Goal: Check status: Check status

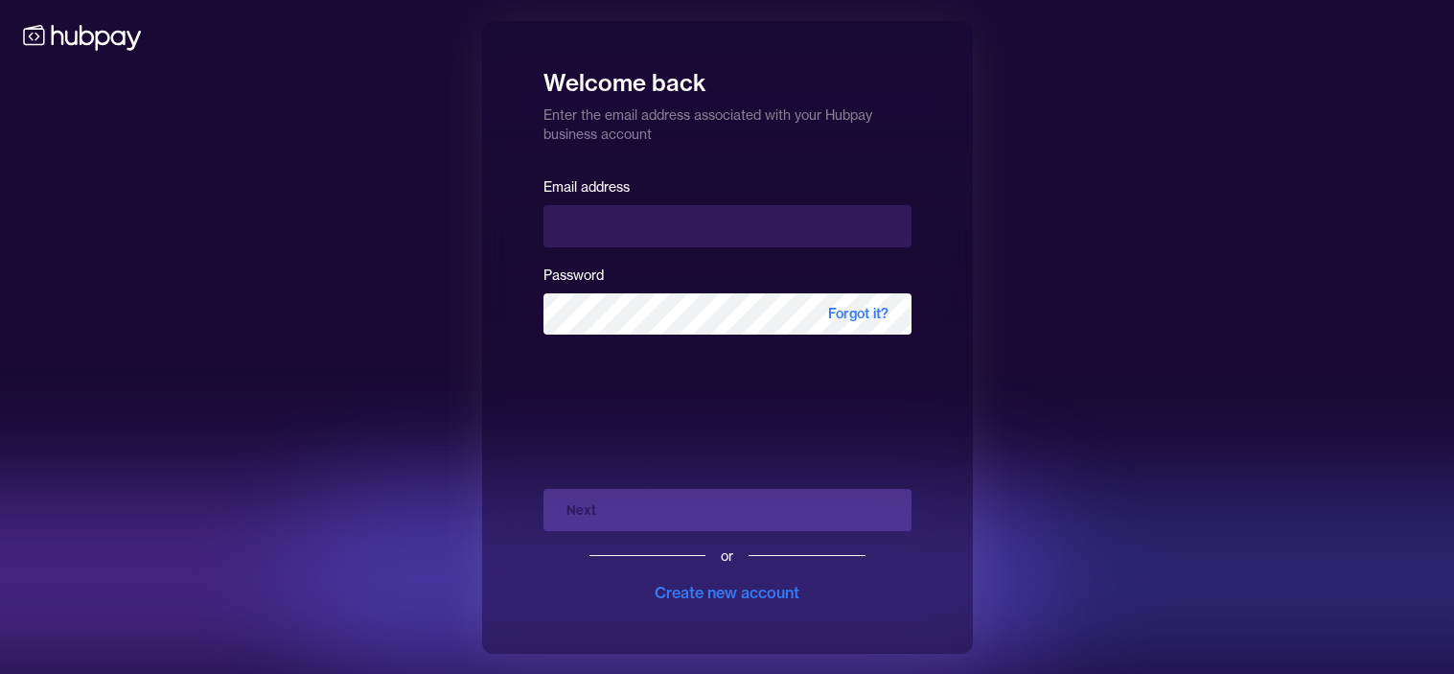
click at [684, 233] on input "email" at bounding box center [727, 226] width 368 height 42
type input "**********"
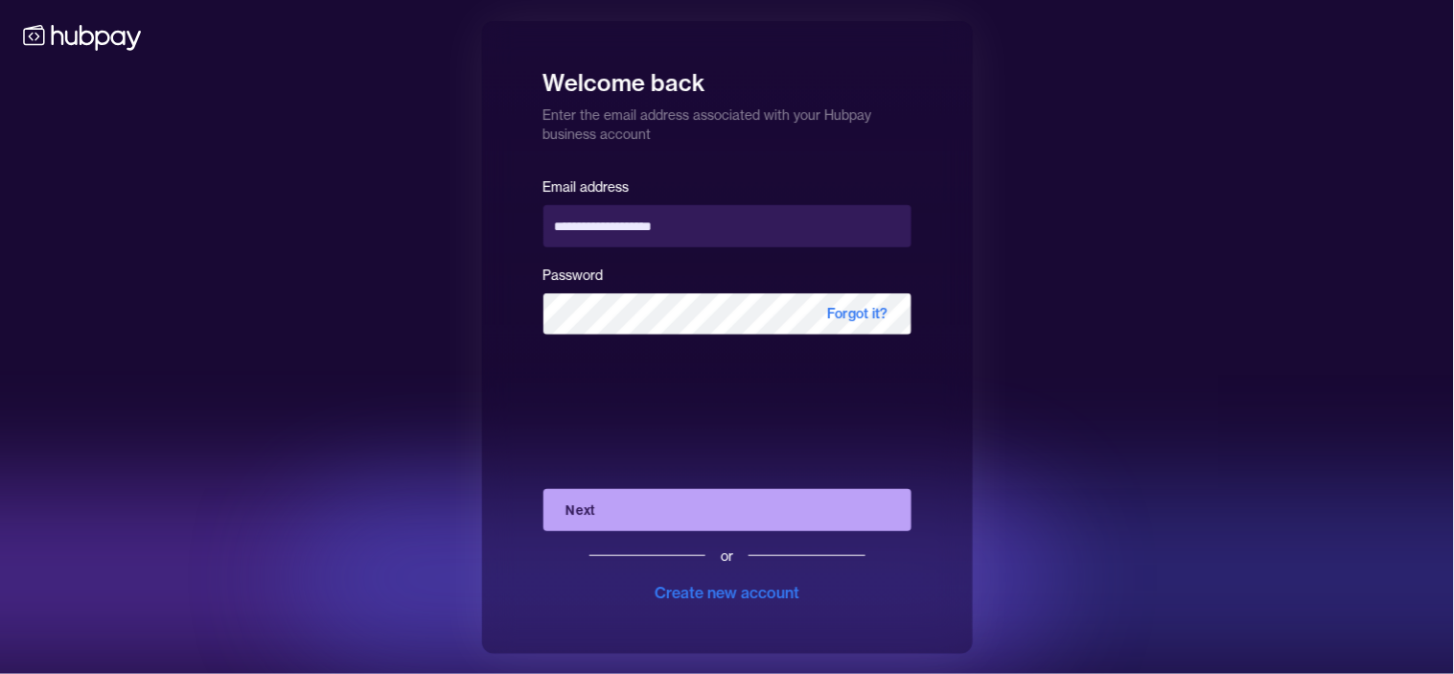
click at [713, 500] on button "Next" at bounding box center [727, 510] width 368 height 42
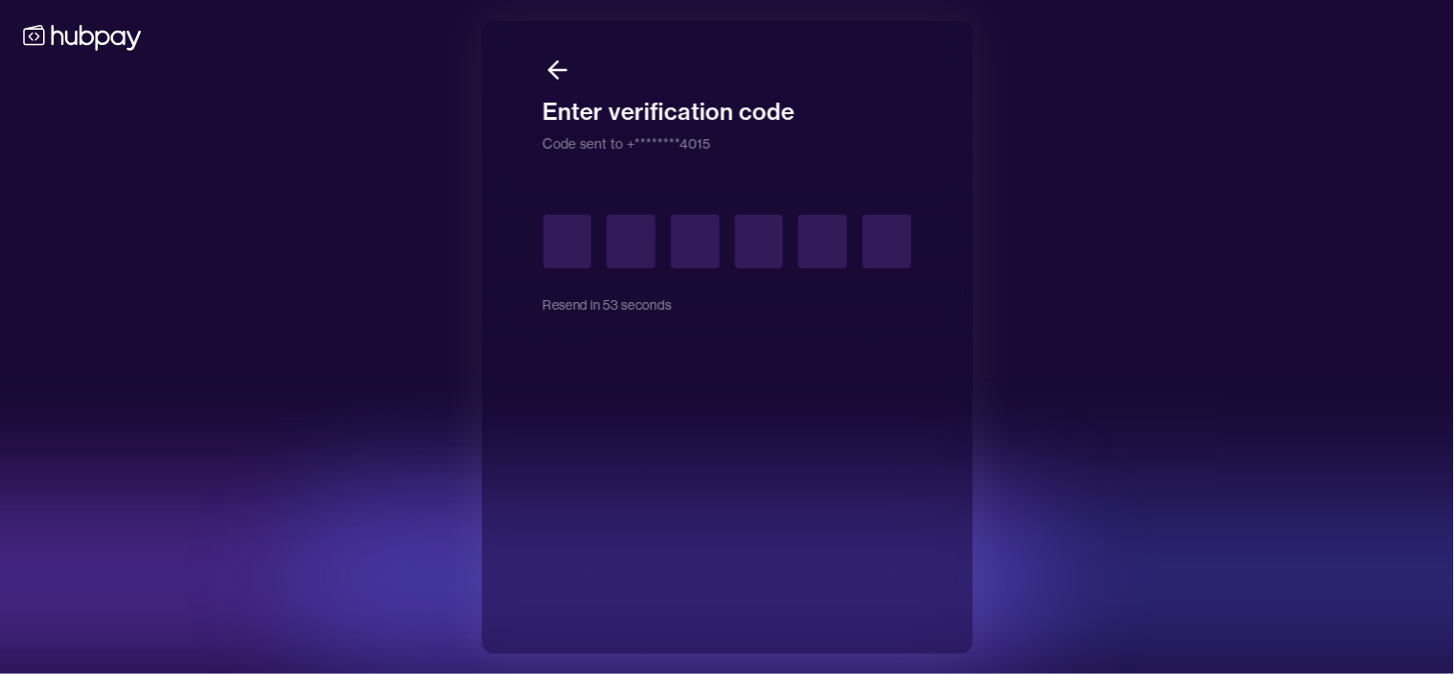
type input "*"
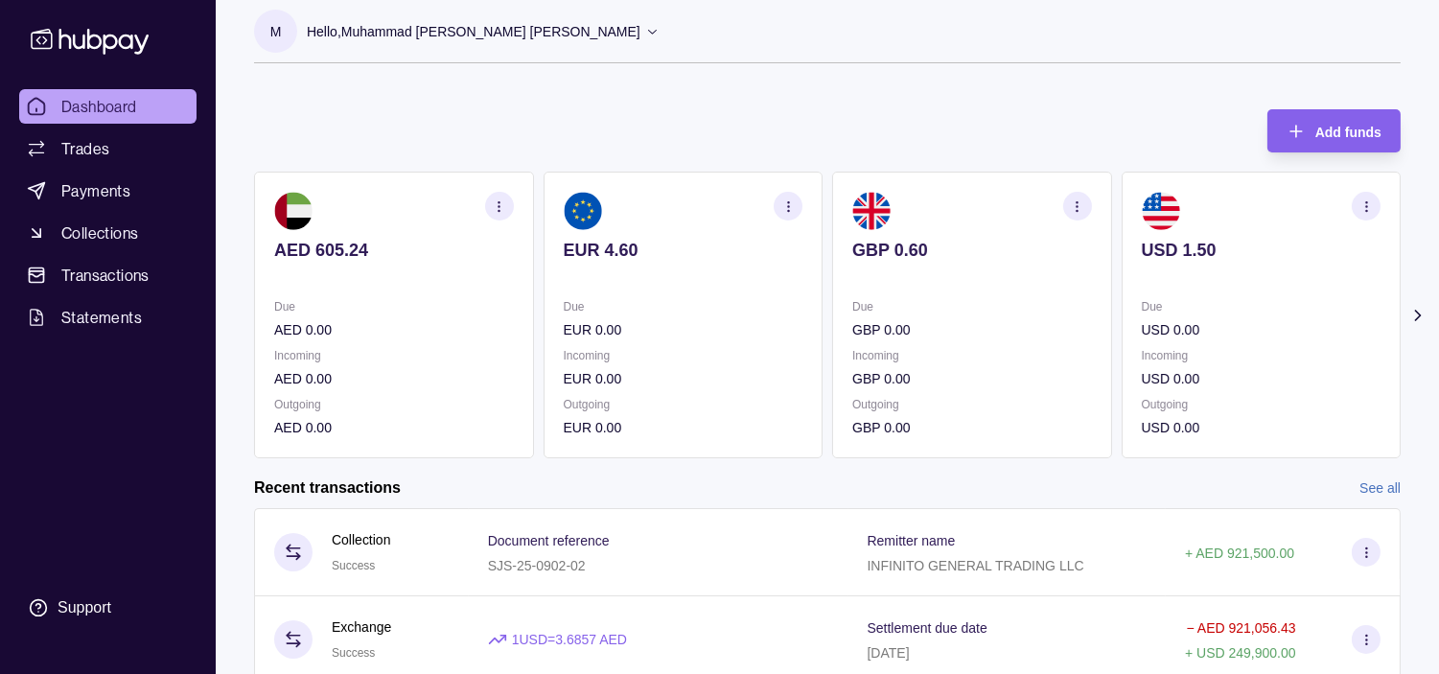
scroll to position [106, 0]
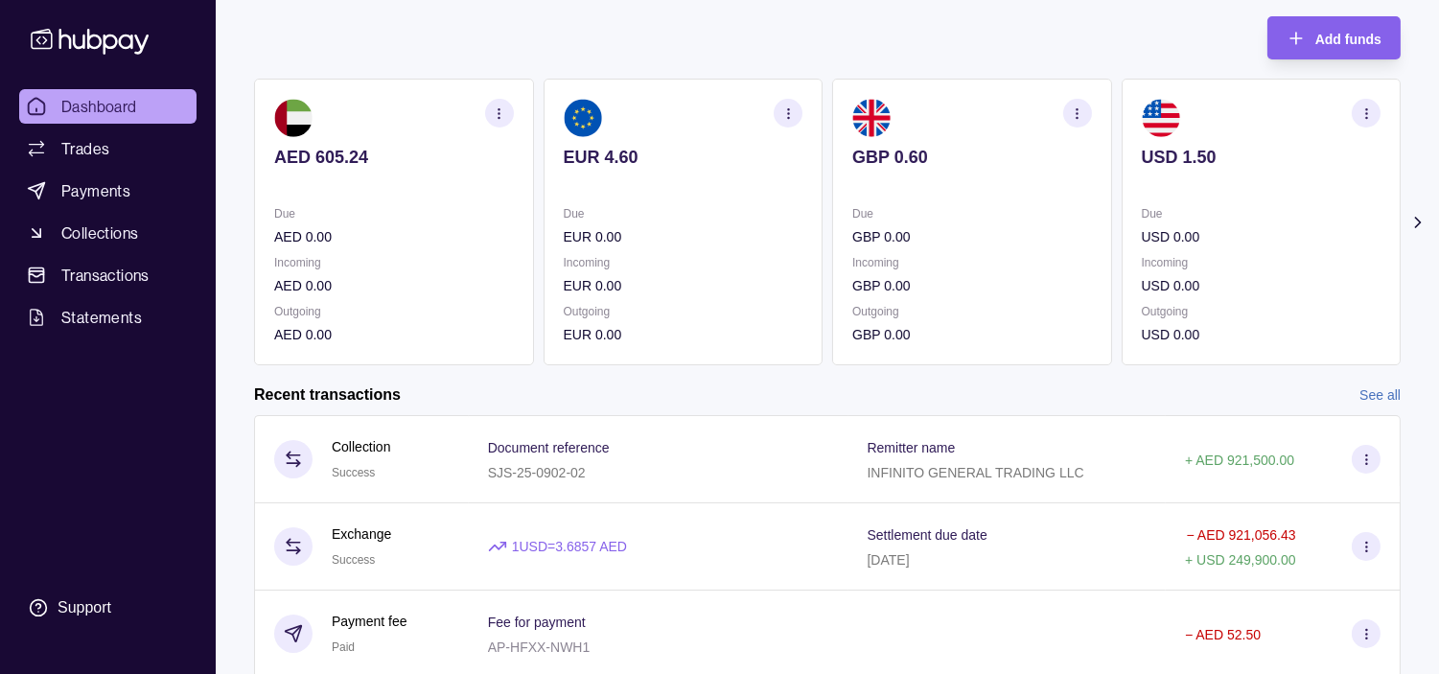
click at [1370, 111] on icon "button" at bounding box center [1366, 113] width 14 height 14
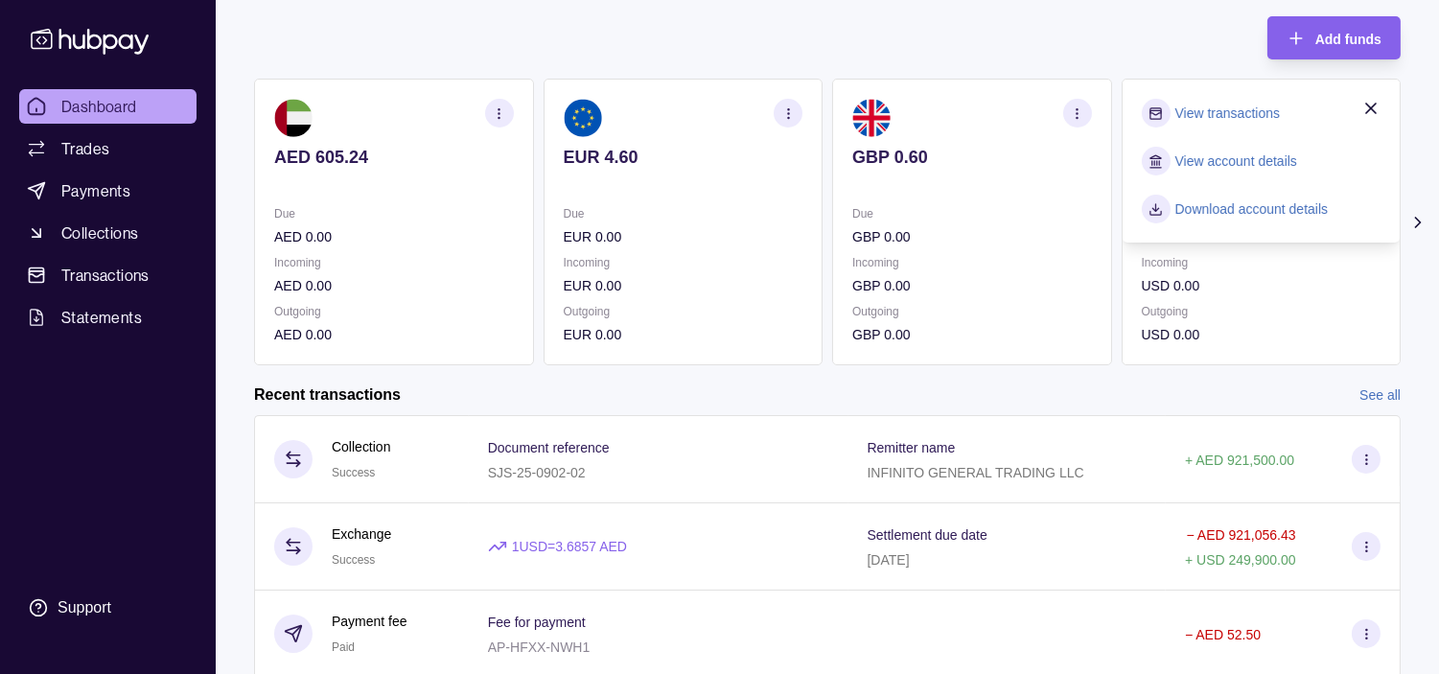
click at [1231, 115] on link "View transactions" at bounding box center [1227, 113] width 104 height 21
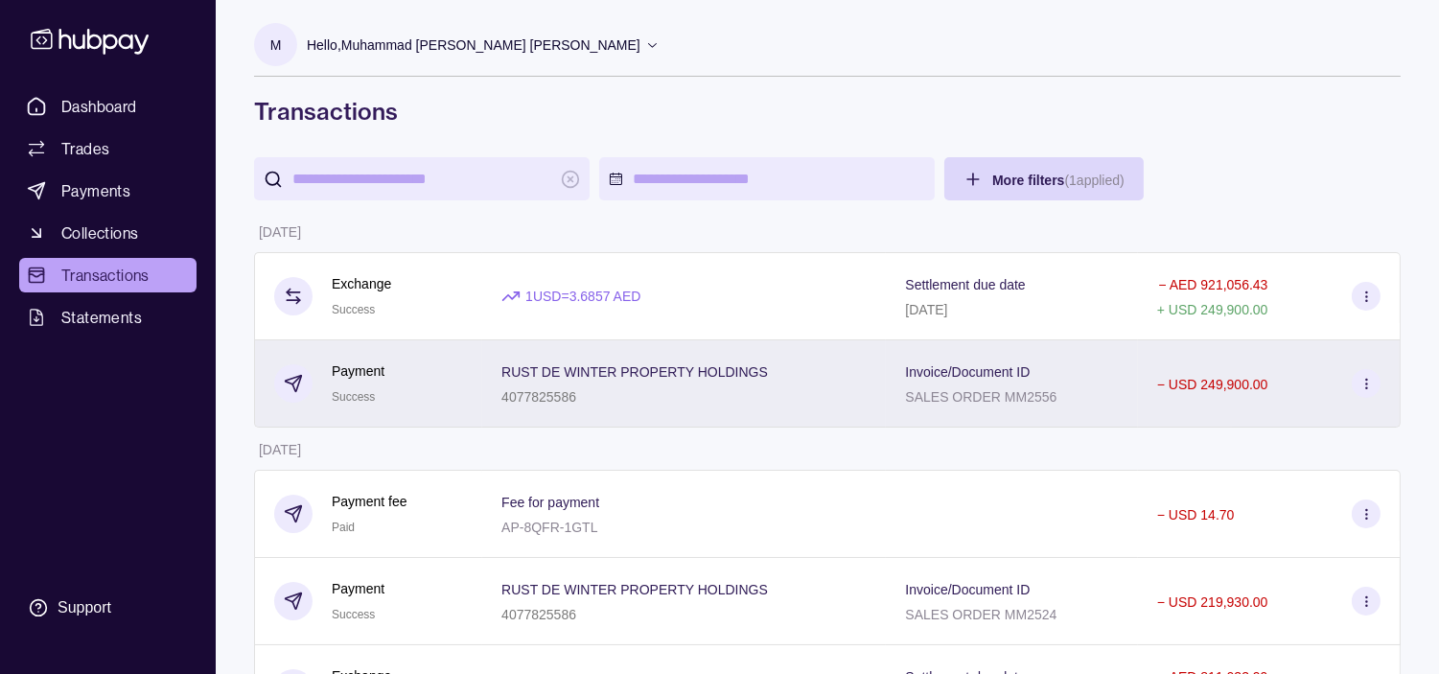
click at [495, 370] on div "RUST DE WINTER PROPERTY HOLDINGS 4077825586" at bounding box center [683, 383] width 403 height 87
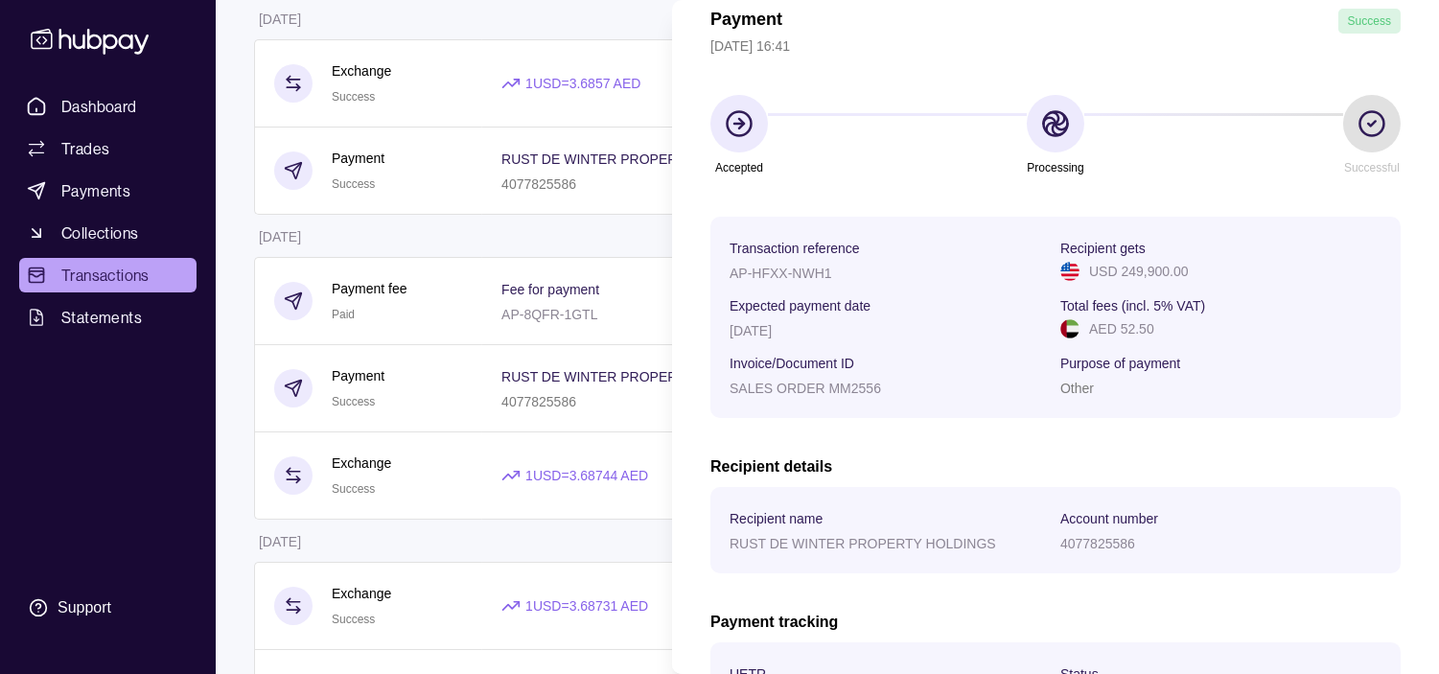
scroll to position [330, 0]
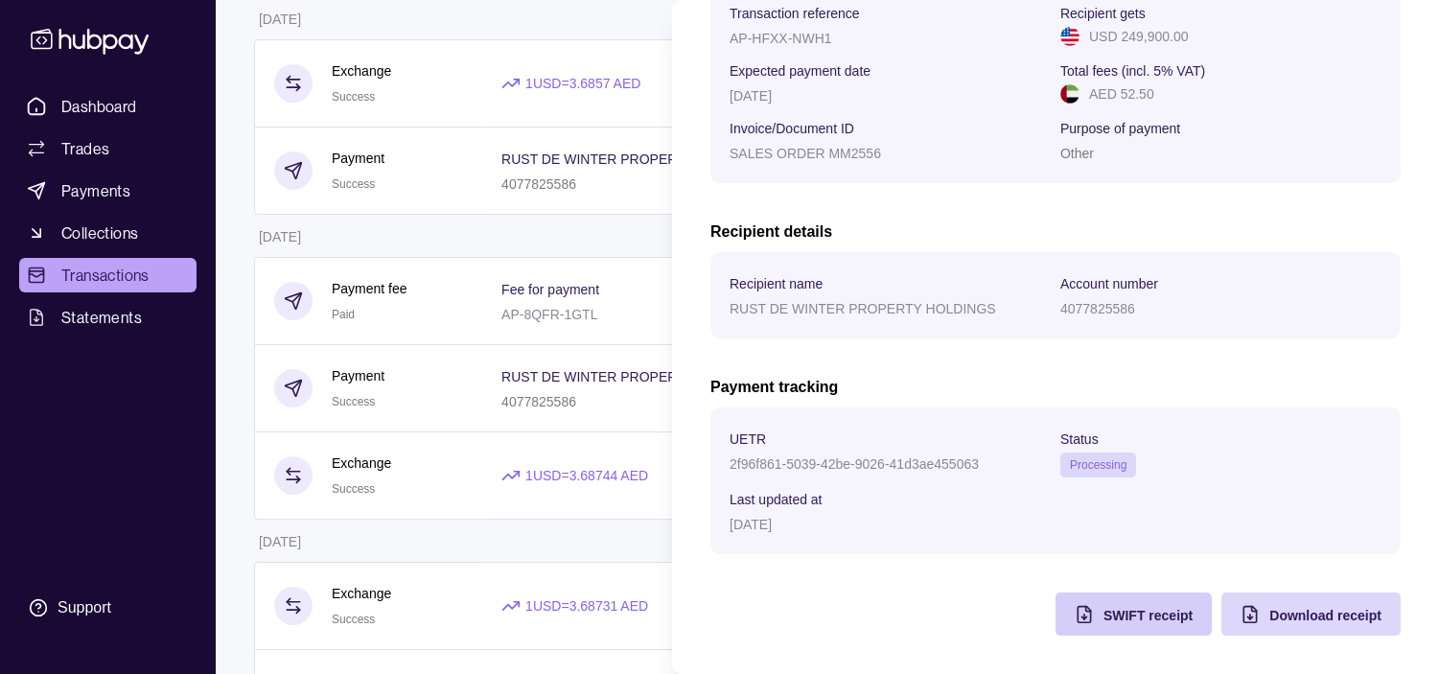
click at [1103, 619] on span "SWIFT receipt" at bounding box center [1147, 615] width 89 height 15
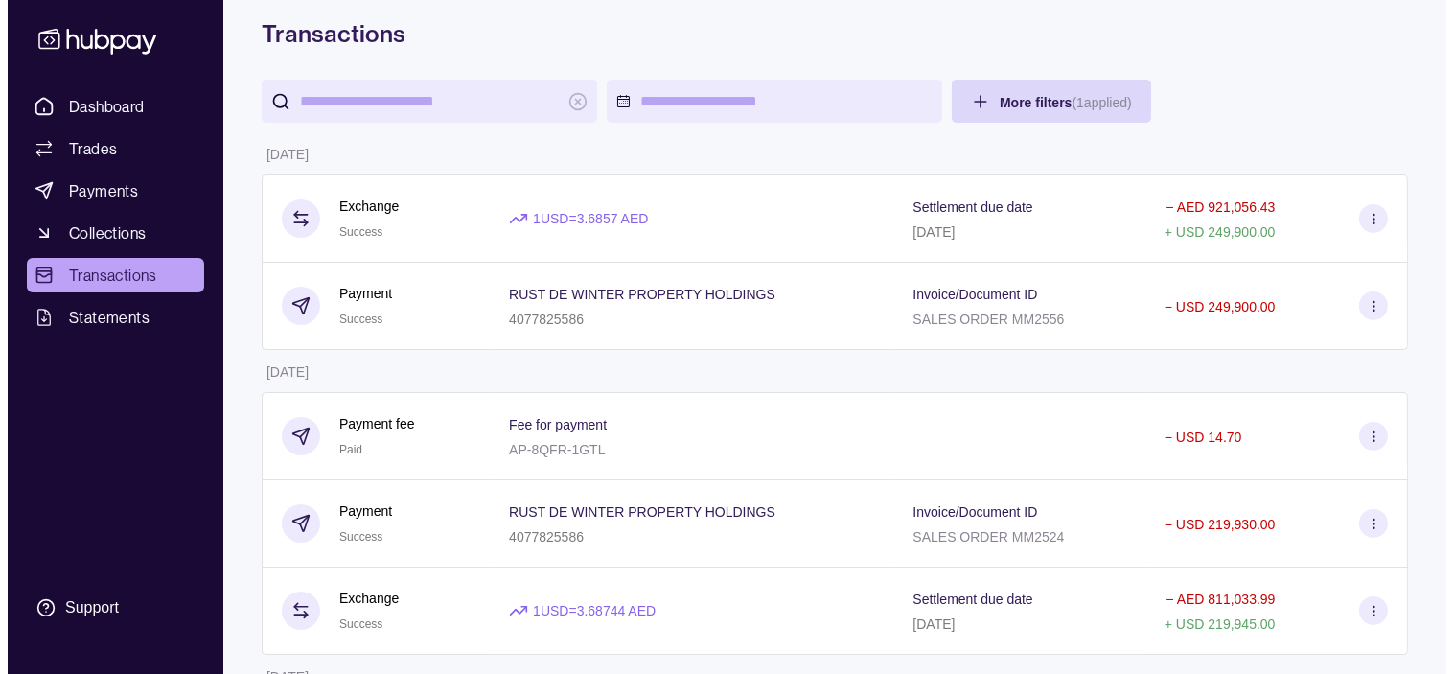
scroll to position [0, 0]
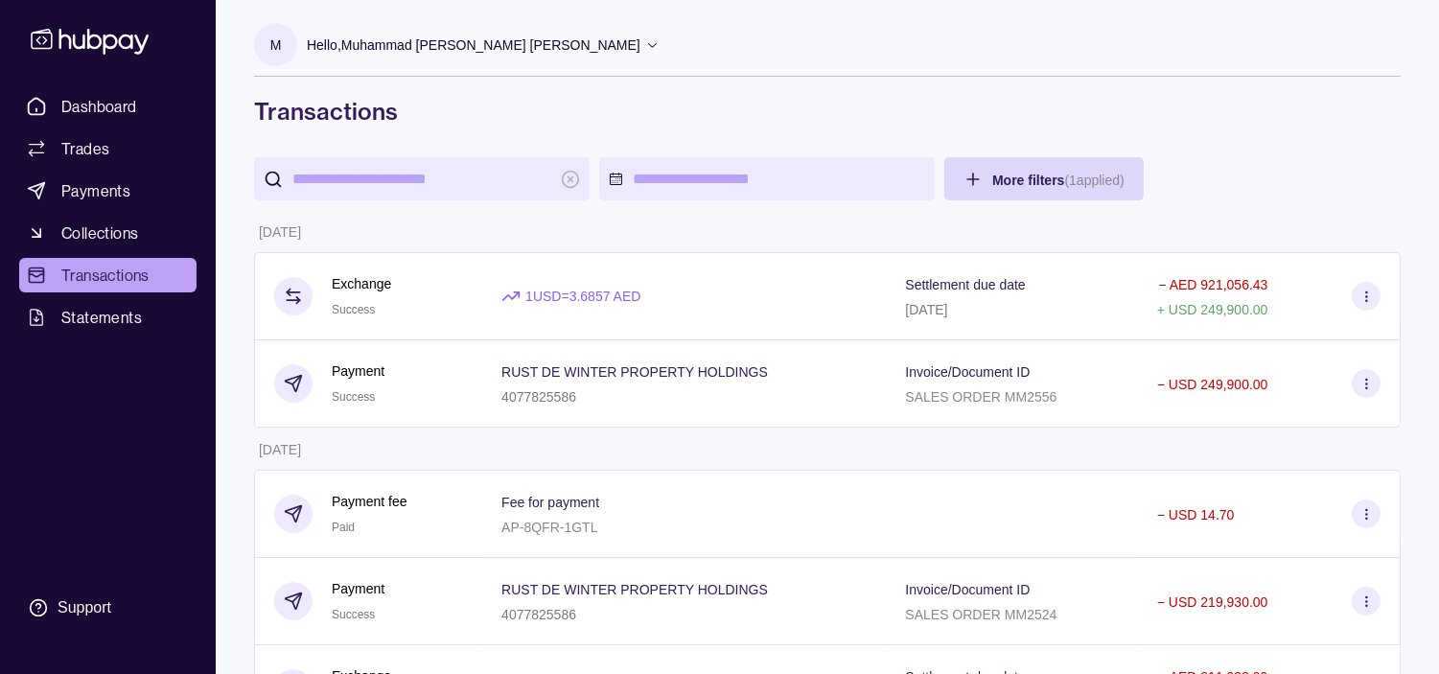
click at [583, 30] on div "Hello, Muhammad [PERSON_NAME] [PERSON_NAME]" at bounding box center [483, 45] width 353 height 40
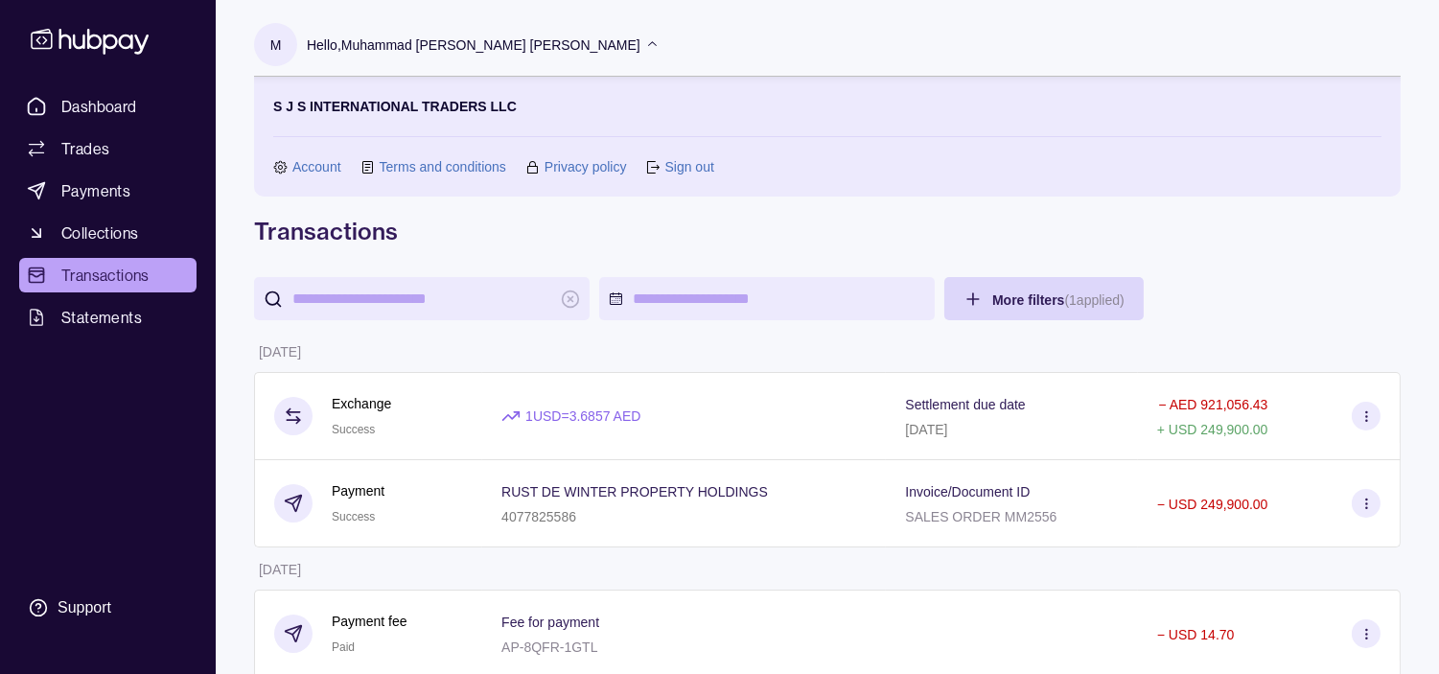
click at [692, 161] on link "Sign out" at bounding box center [688, 166] width 49 height 21
